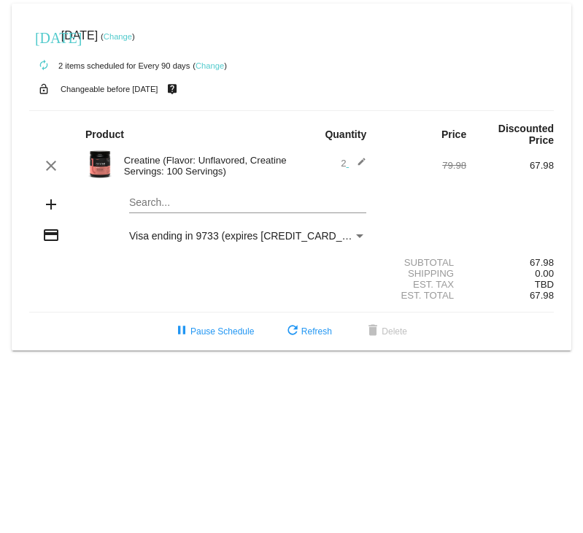
click at [219, 63] on link "Change" at bounding box center [210, 65] width 28 height 9
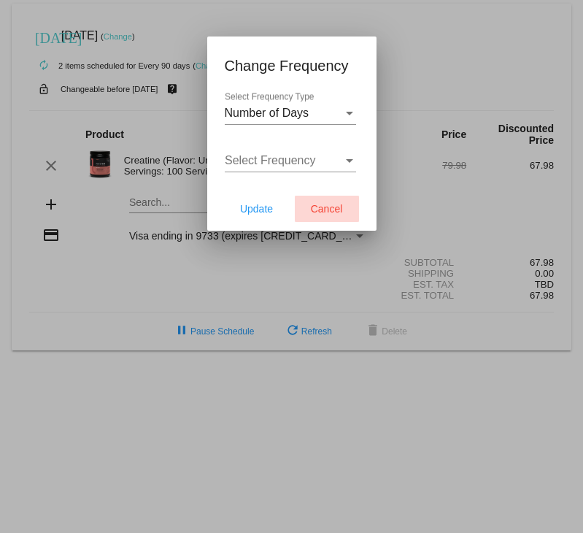
click at [325, 207] on span "Cancel" at bounding box center [327, 209] width 32 height 12
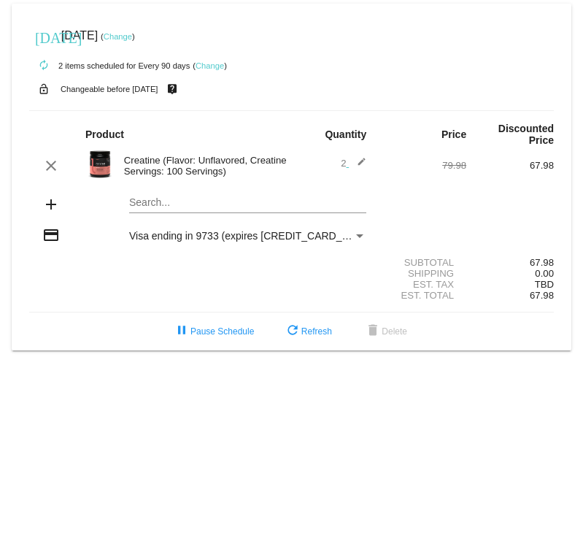
click at [132, 35] on link "Change" at bounding box center [118, 36] width 28 height 9
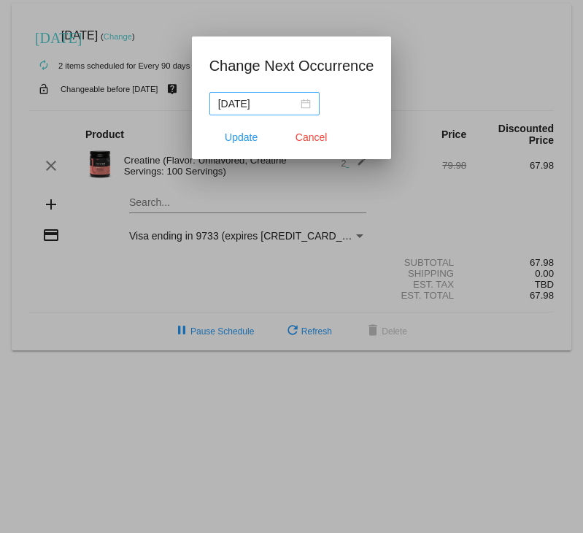
click at [308, 104] on div "[DATE]" at bounding box center [264, 104] width 93 height 16
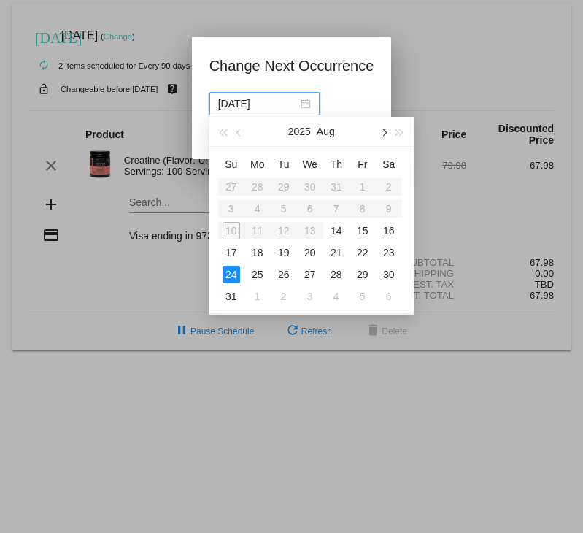
click at [385, 131] on span "button" at bounding box center [382, 131] width 7 height 7
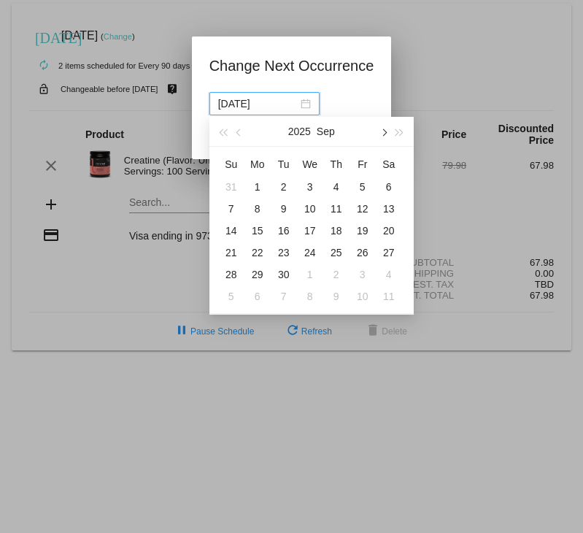
click at [385, 131] on span "button" at bounding box center [382, 131] width 7 height 7
click at [257, 249] on div "20" at bounding box center [258, 253] width 18 height 18
type input "[DATE]"
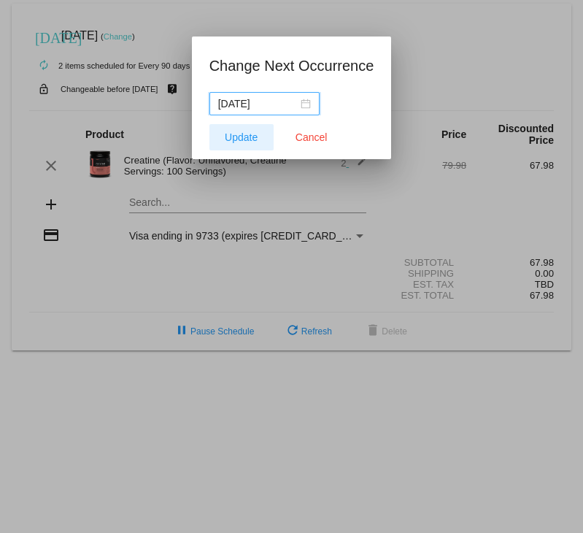
click at [238, 139] on span "Update" at bounding box center [241, 137] width 33 height 12
